Goal: Transaction & Acquisition: Download file/media

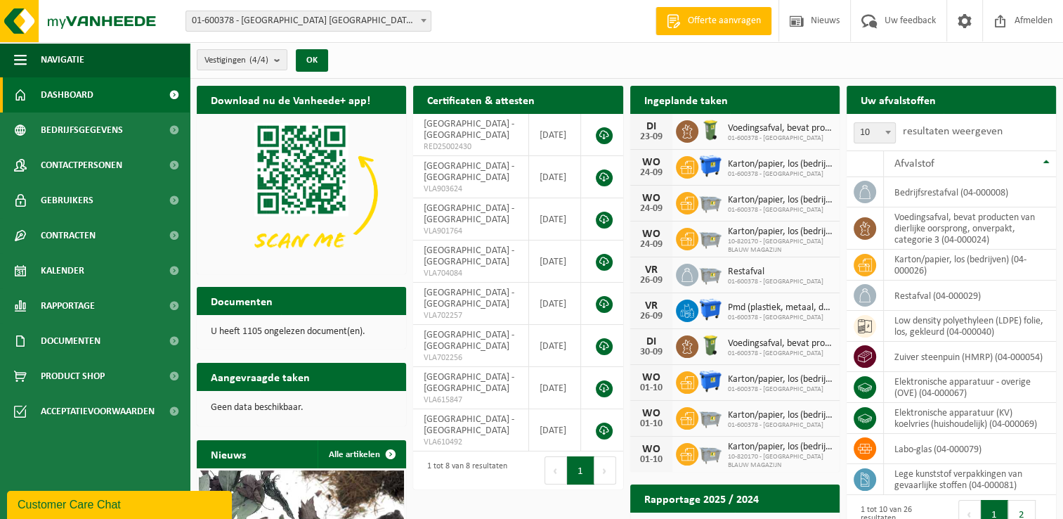
click at [492, 108] on h2 "Certificaten & attesten" at bounding box center [481, 99] width 136 height 27
click at [82, 308] on span "Rapportage" at bounding box center [68, 305] width 54 height 35
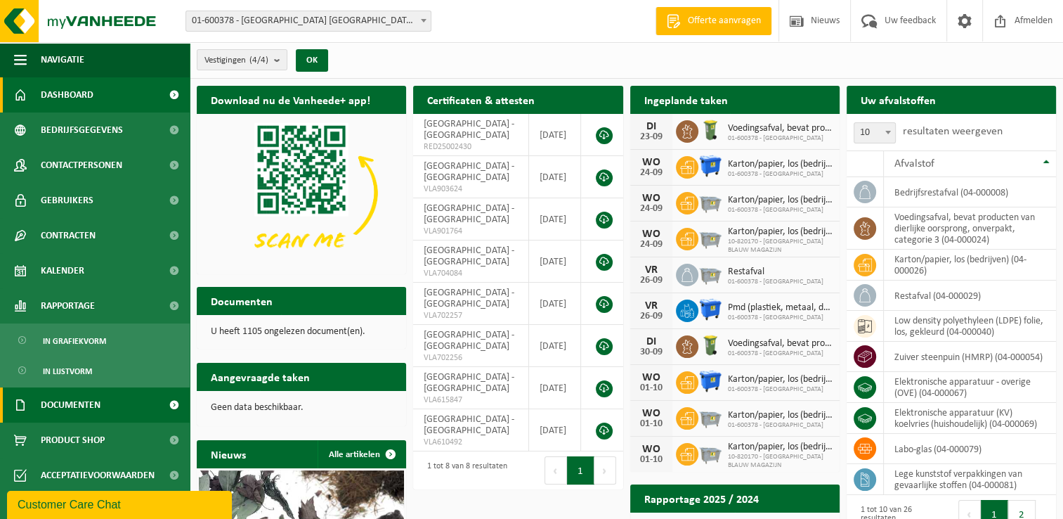
click at [88, 401] on span "Documenten" at bounding box center [71, 404] width 60 height 35
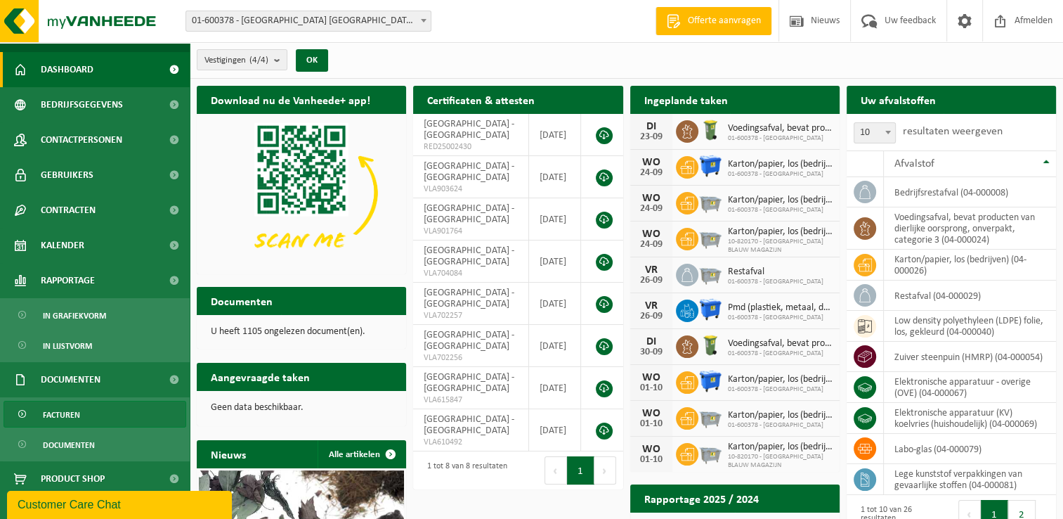
scroll to position [37, 0]
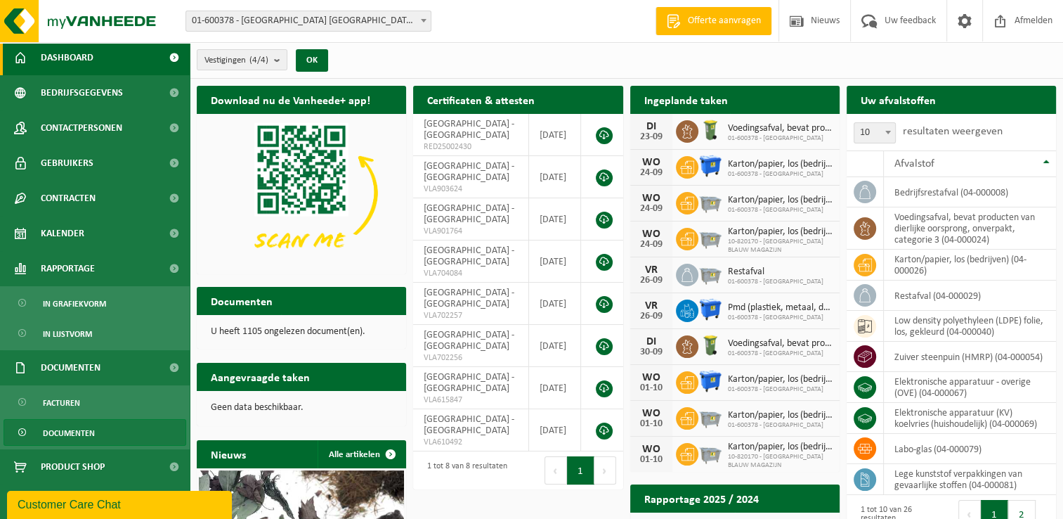
click at [79, 430] on span "Documenten" at bounding box center [69, 433] width 52 height 27
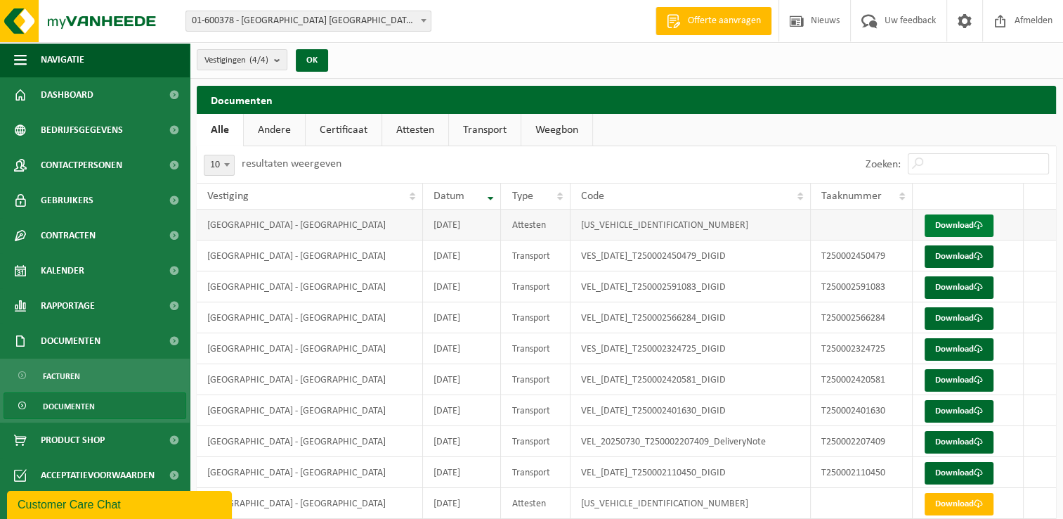
click at [947, 224] on link "Download" at bounding box center [959, 225] width 69 height 22
